Goal: Information Seeking & Learning: Find specific page/section

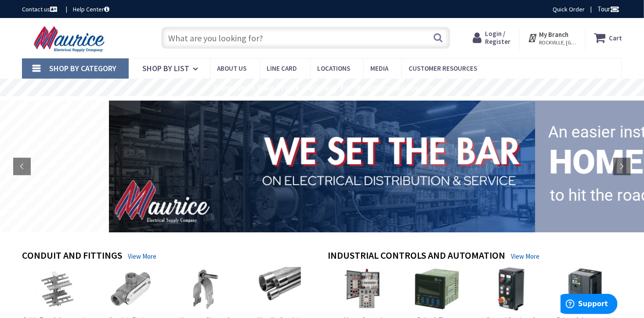
click at [302, 37] on input "text" at bounding box center [305, 38] width 289 height 22
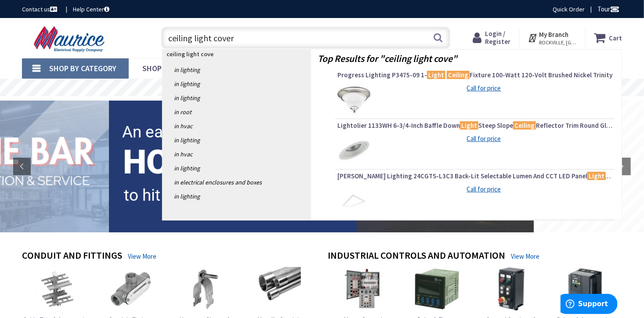
type input "ceiling light covers"
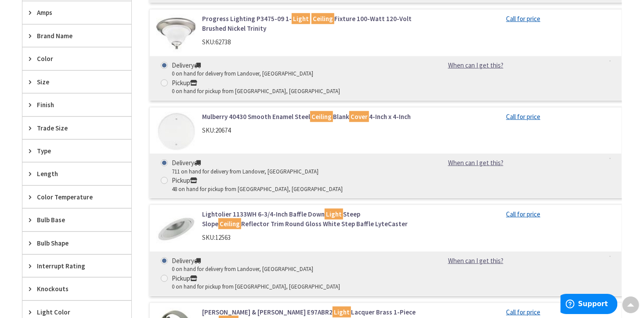
scroll to position [371, 0]
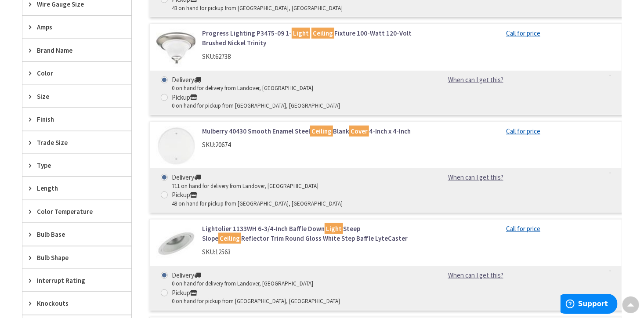
click at [50, 95] on span "Size" at bounding box center [73, 96] width 72 height 9
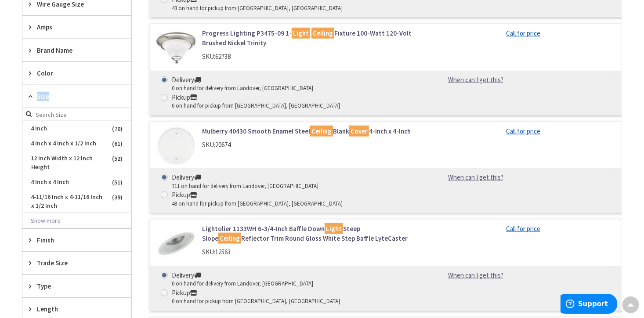
click at [50, 95] on span "Size" at bounding box center [73, 96] width 72 height 9
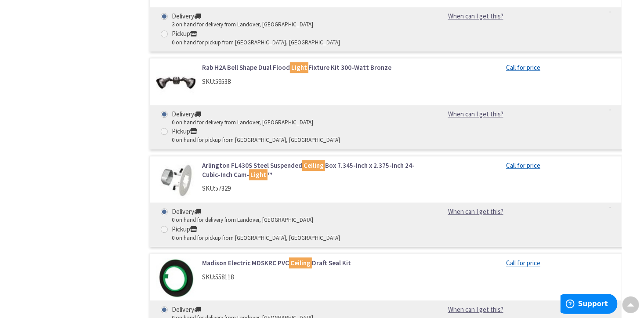
scroll to position [2226, 0]
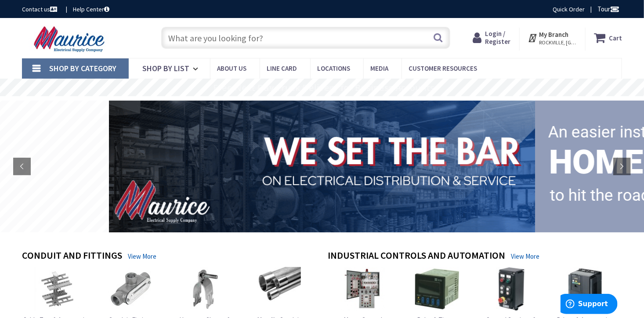
click at [563, 41] on span "ROCKVILLE, [GEOGRAPHIC_DATA]" at bounding box center [557, 42] width 37 height 7
click at [558, 32] on strong "My Branch" at bounding box center [553, 34] width 29 height 8
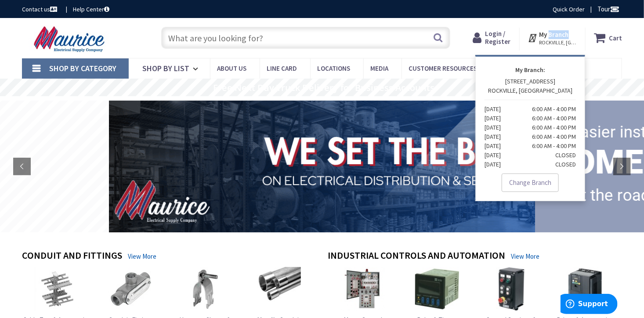
click at [558, 32] on strong "My Branch" at bounding box center [553, 34] width 29 height 8
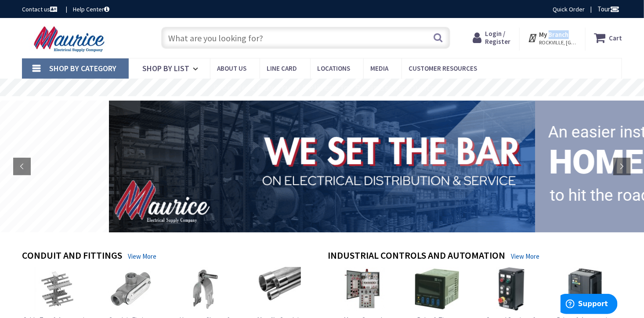
click at [558, 32] on strong "My Branch" at bounding box center [553, 34] width 29 height 8
click at [329, 70] on span "Locations" at bounding box center [333, 68] width 33 height 8
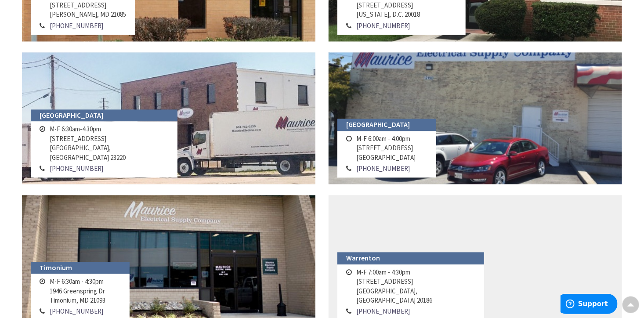
scroll to position [834, 0]
